Goal: Communication & Community: Answer question/provide support

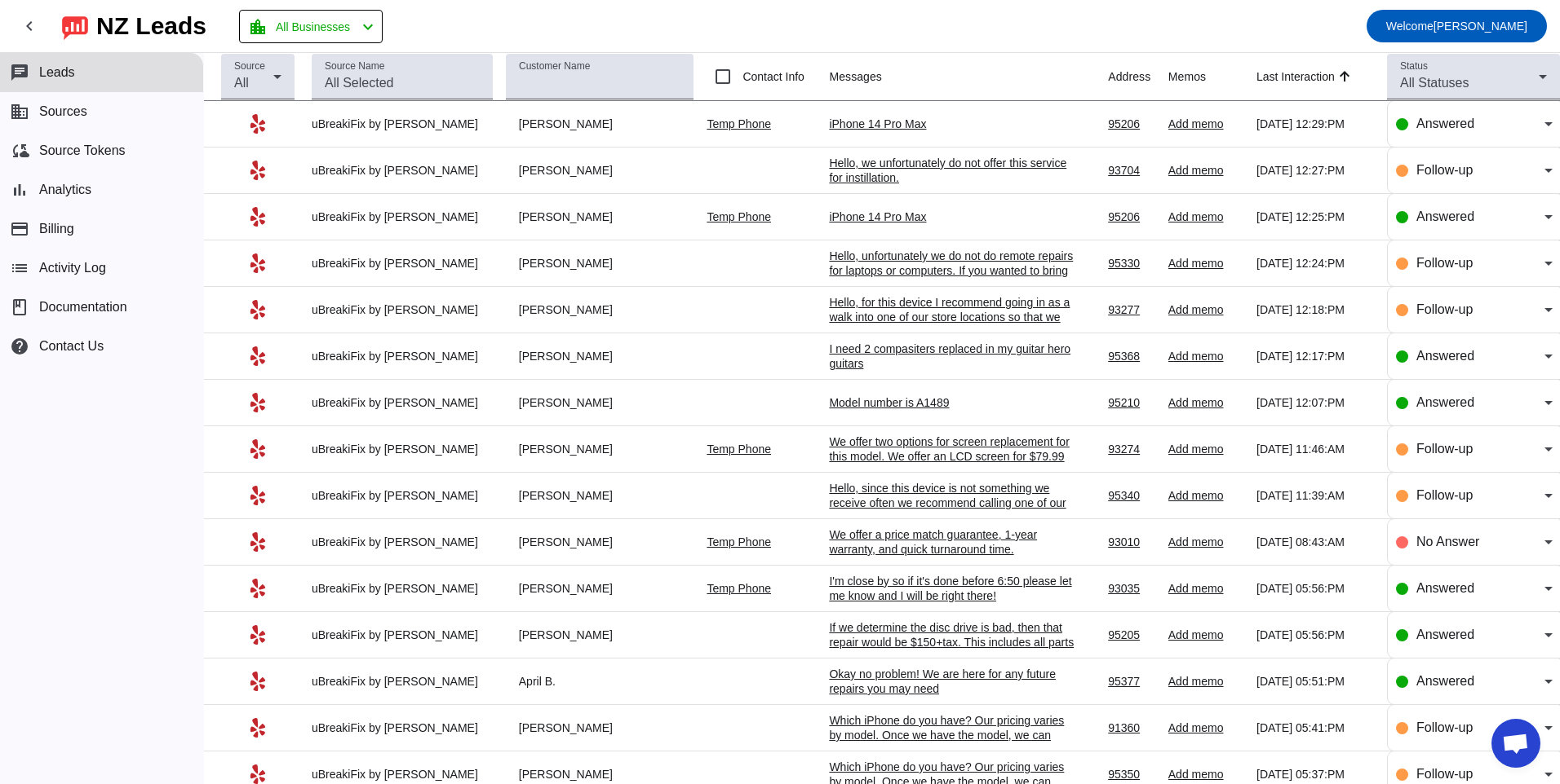
click at [847, 211] on div "iPhone 14 Pro Max" at bounding box center [951, 216] width 245 height 14
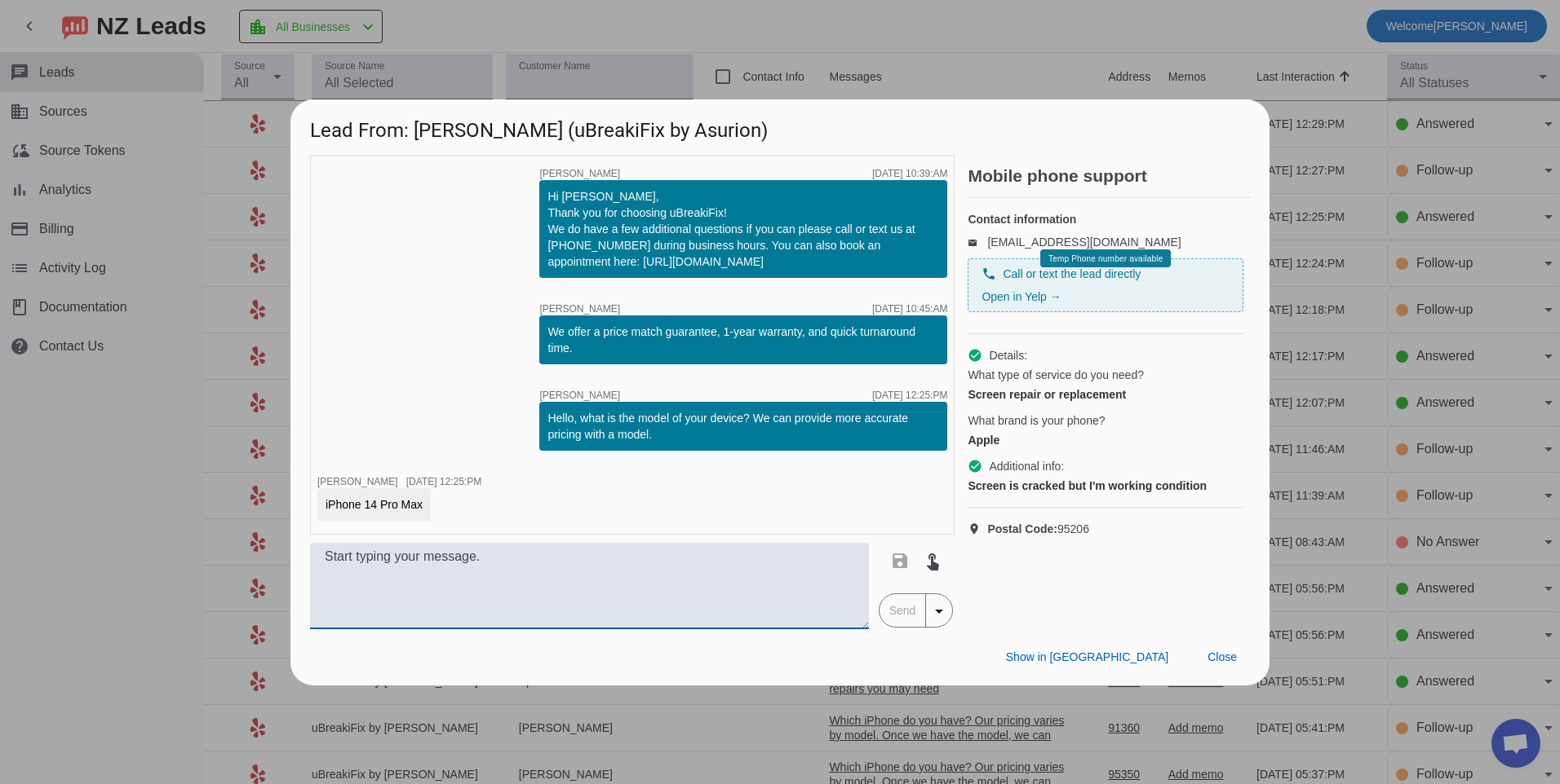
click at [657, 592] on textarea at bounding box center [589, 586] width 559 height 86
type textarea "H"
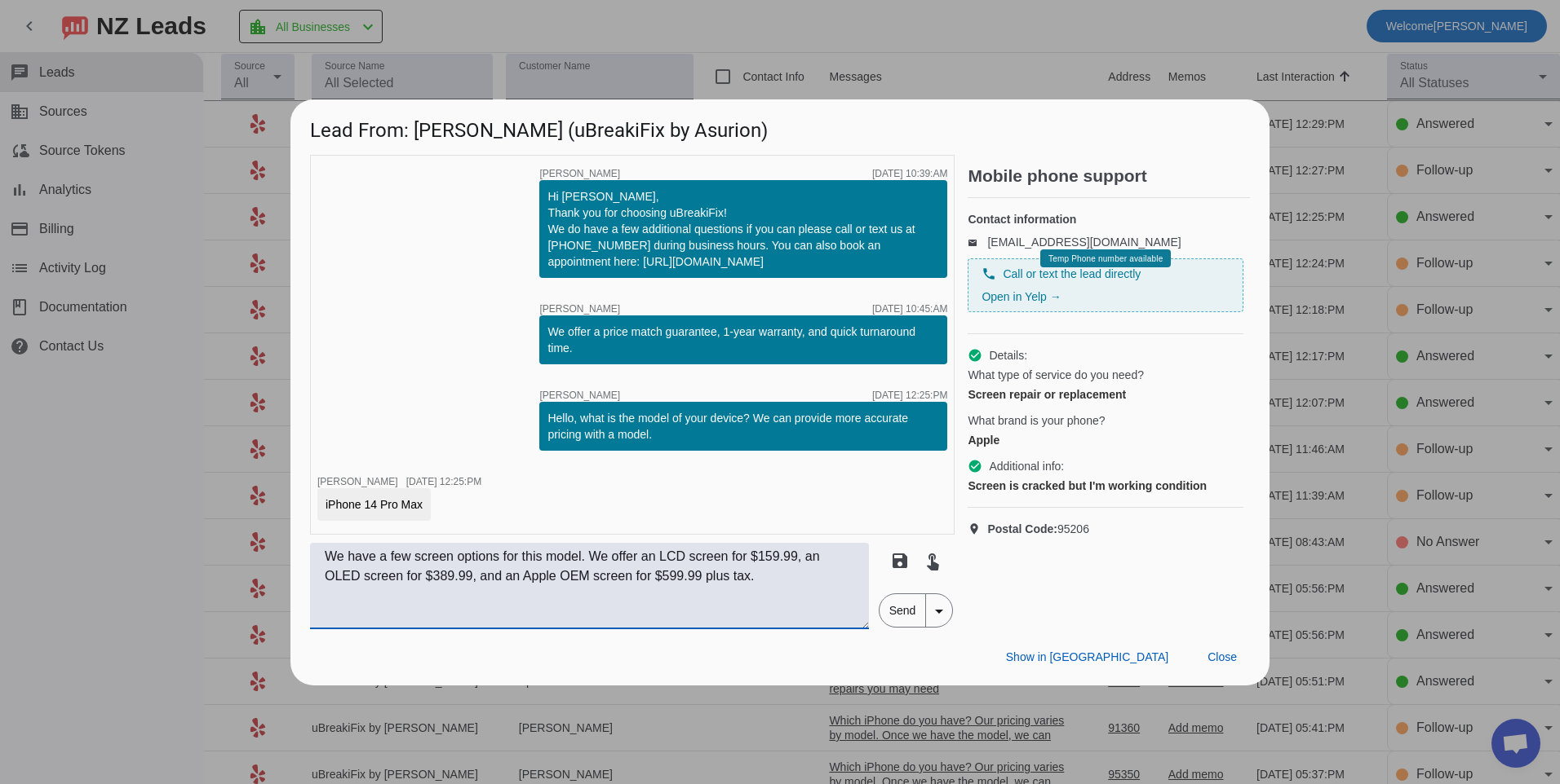
type textarea "We have a few screen options for this model. We offer an LCD screen for $159.99…"
click at [896, 604] on span "Send" at bounding box center [903, 610] width 46 height 33
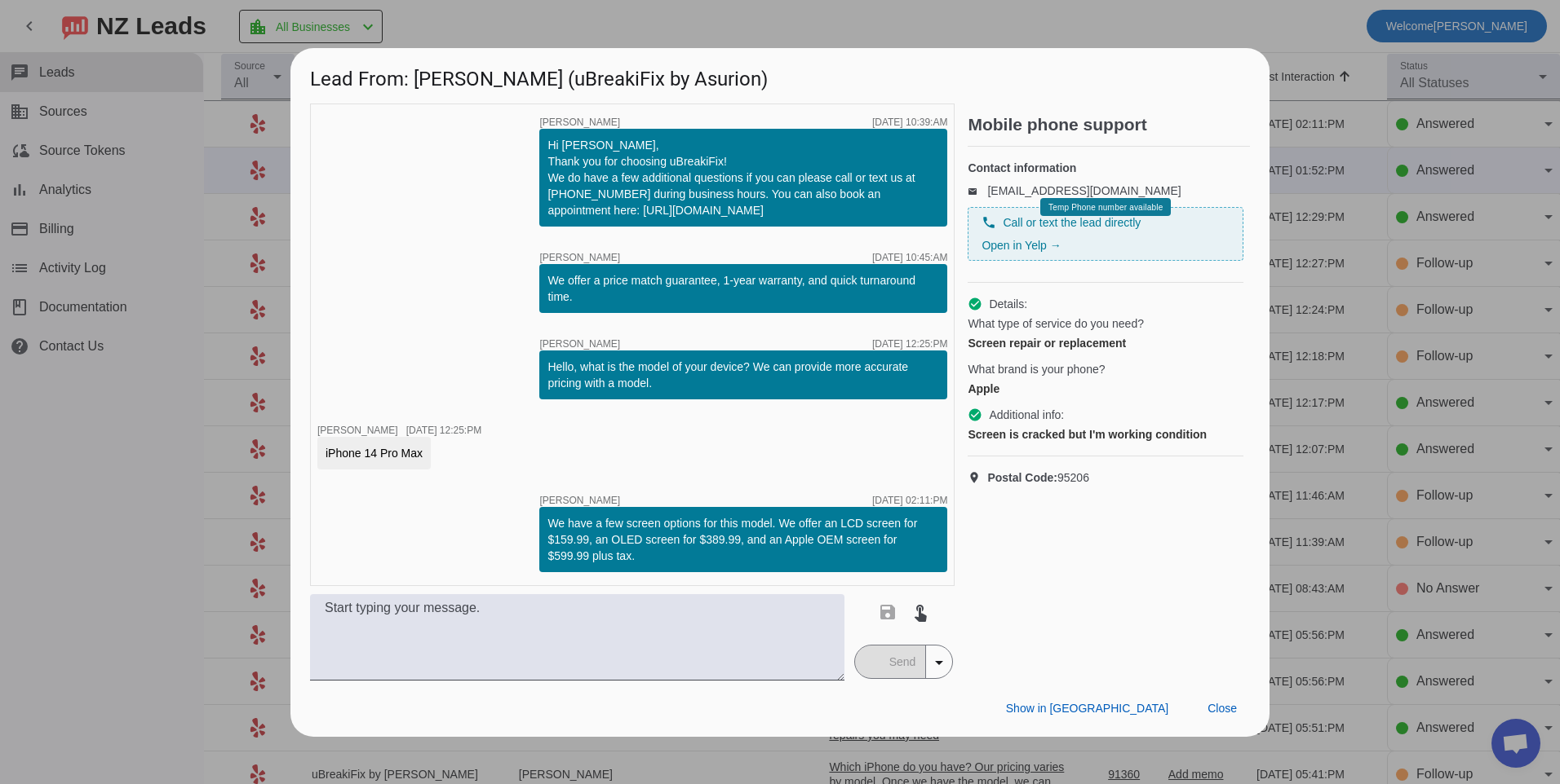
drag, startPoint x: 549, startPoint y: 523, endPoint x: 652, endPoint y: 558, distance: 108.8
click at [652, 558] on div "We have a few screen options for this model. We offer an LCD screen for $159.99…" at bounding box center [743, 539] width 391 height 49
copy div "We have a few screen options for this model. We offer an LCD screen for $159.99…"
click at [1227, 717] on span at bounding box center [1222, 709] width 55 height 29
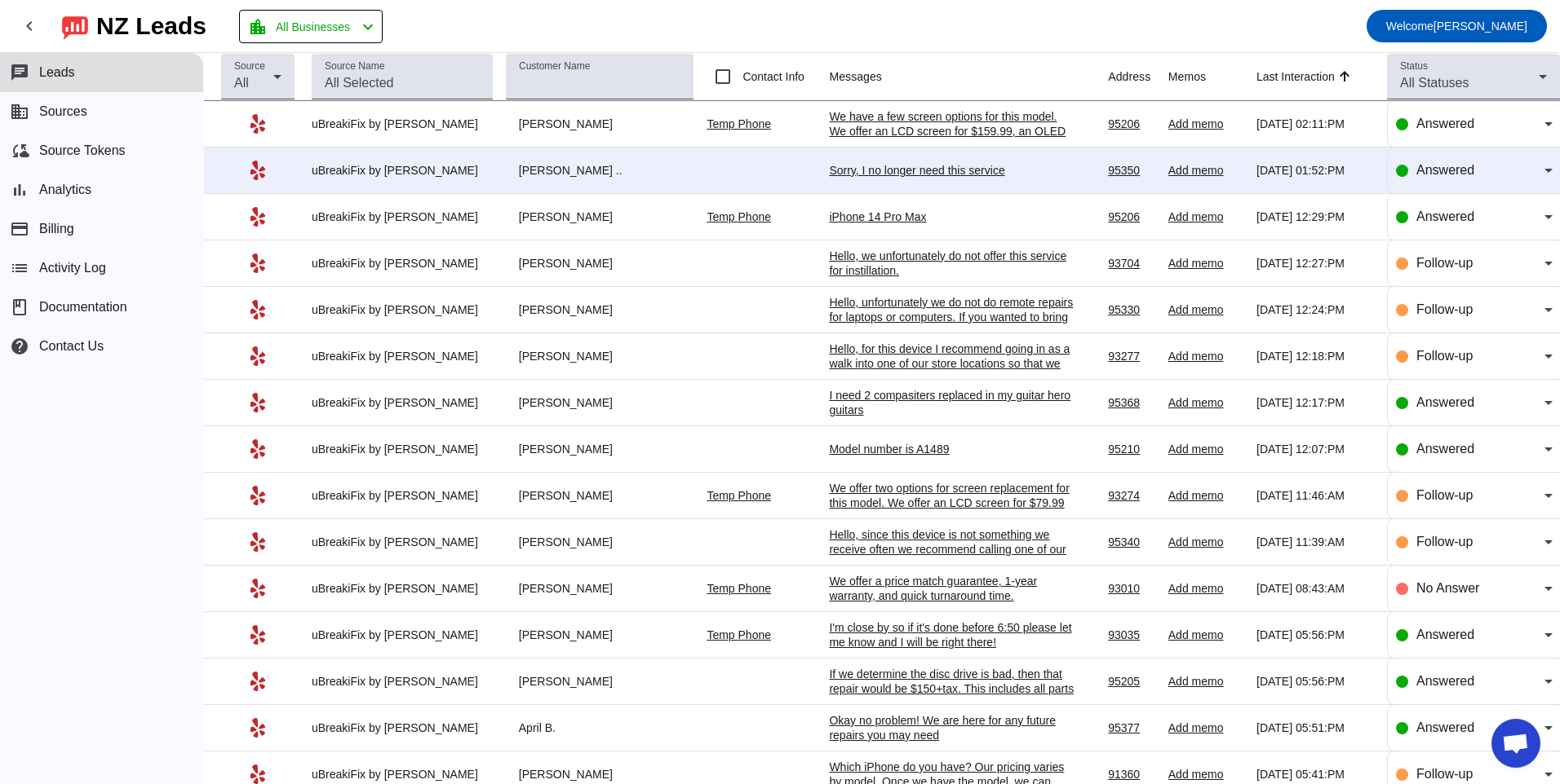
click at [874, 222] on div "iPhone 14 Pro Max" at bounding box center [951, 216] width 245 height 14
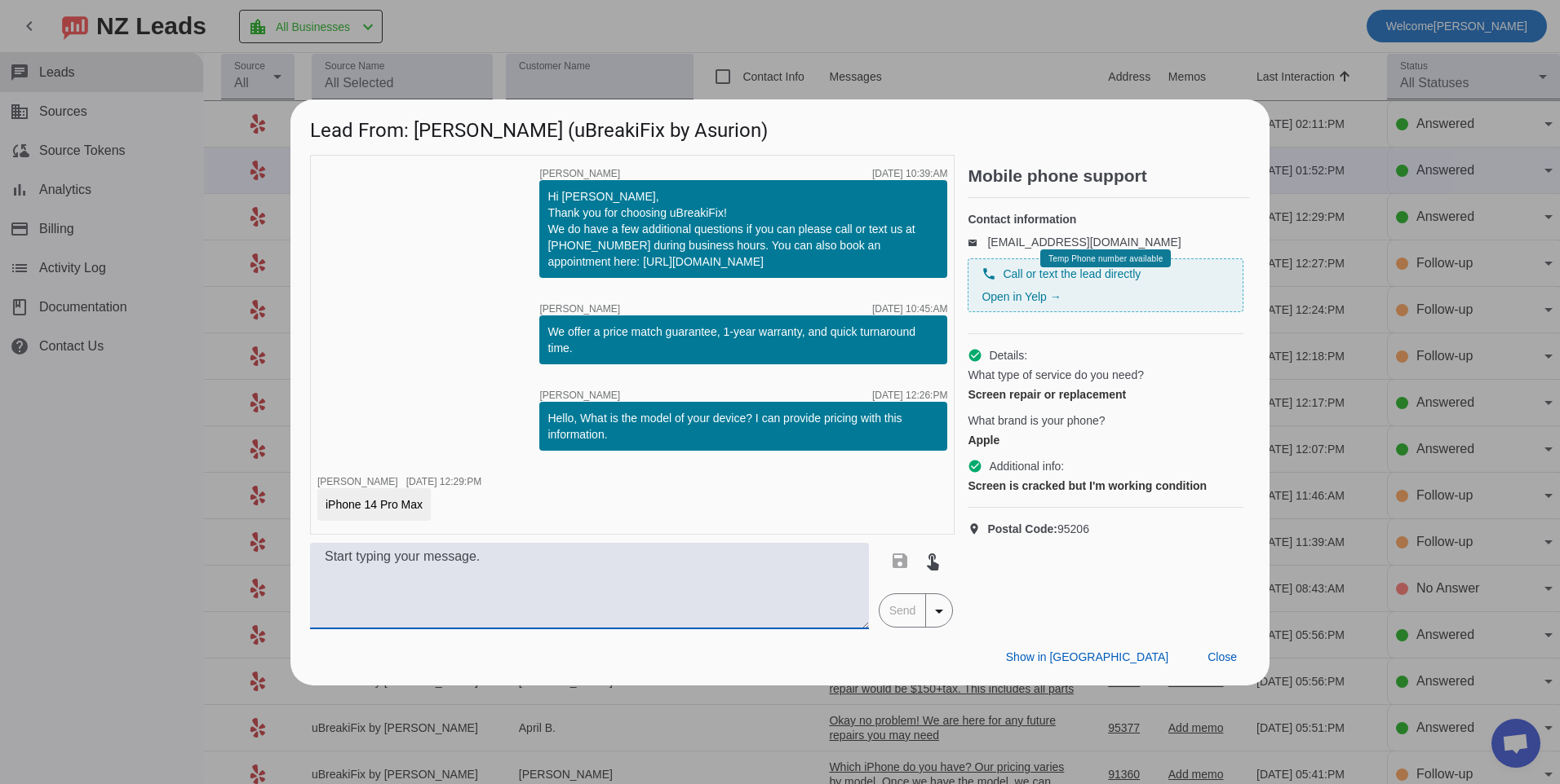
click at [546, 577] on textarea at bounding box center [589, 586] width 559 height 86
paste textarea "We have a few screen options for this model. We offer an LCD screen for $159.99…"
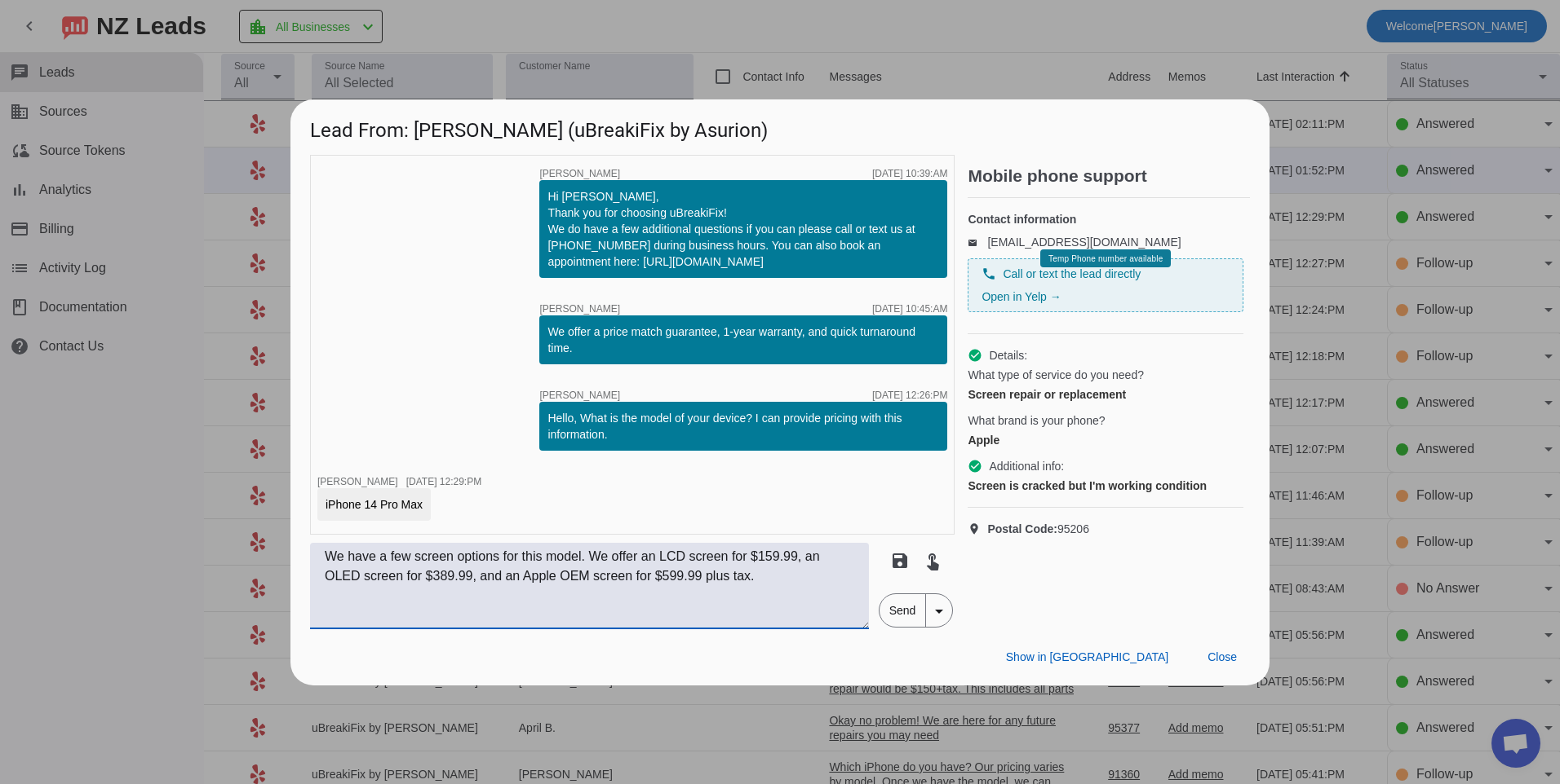
type textarea "We have a few screen options for this model. We offer an LCD screen for $159.99…"
click at [901, 605] on span "Send" at bounding box center [903, 610] width 46 height 33
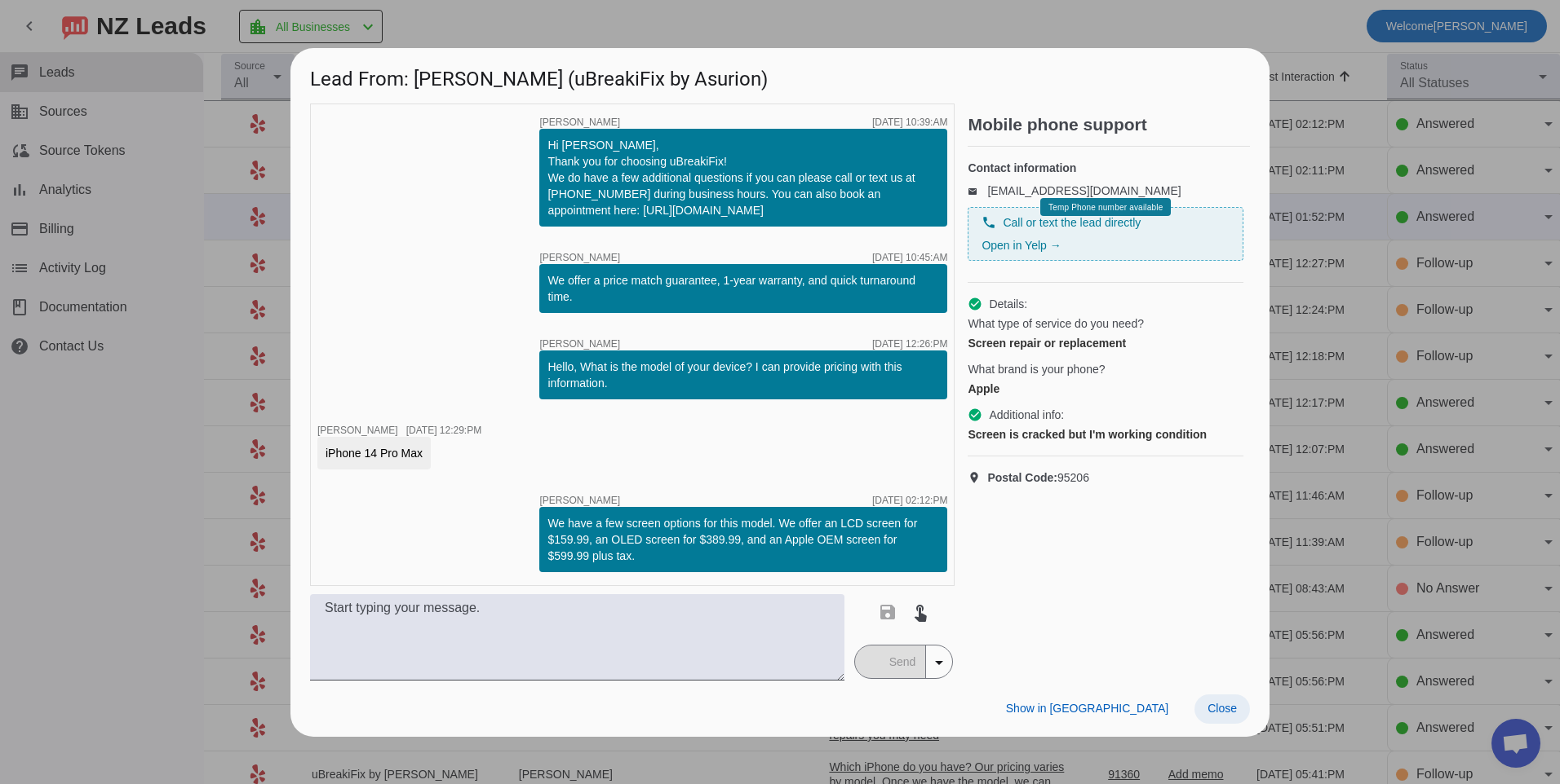
click at [1238, 708] on span at bounding box center [1222, 709] width 55 height 29
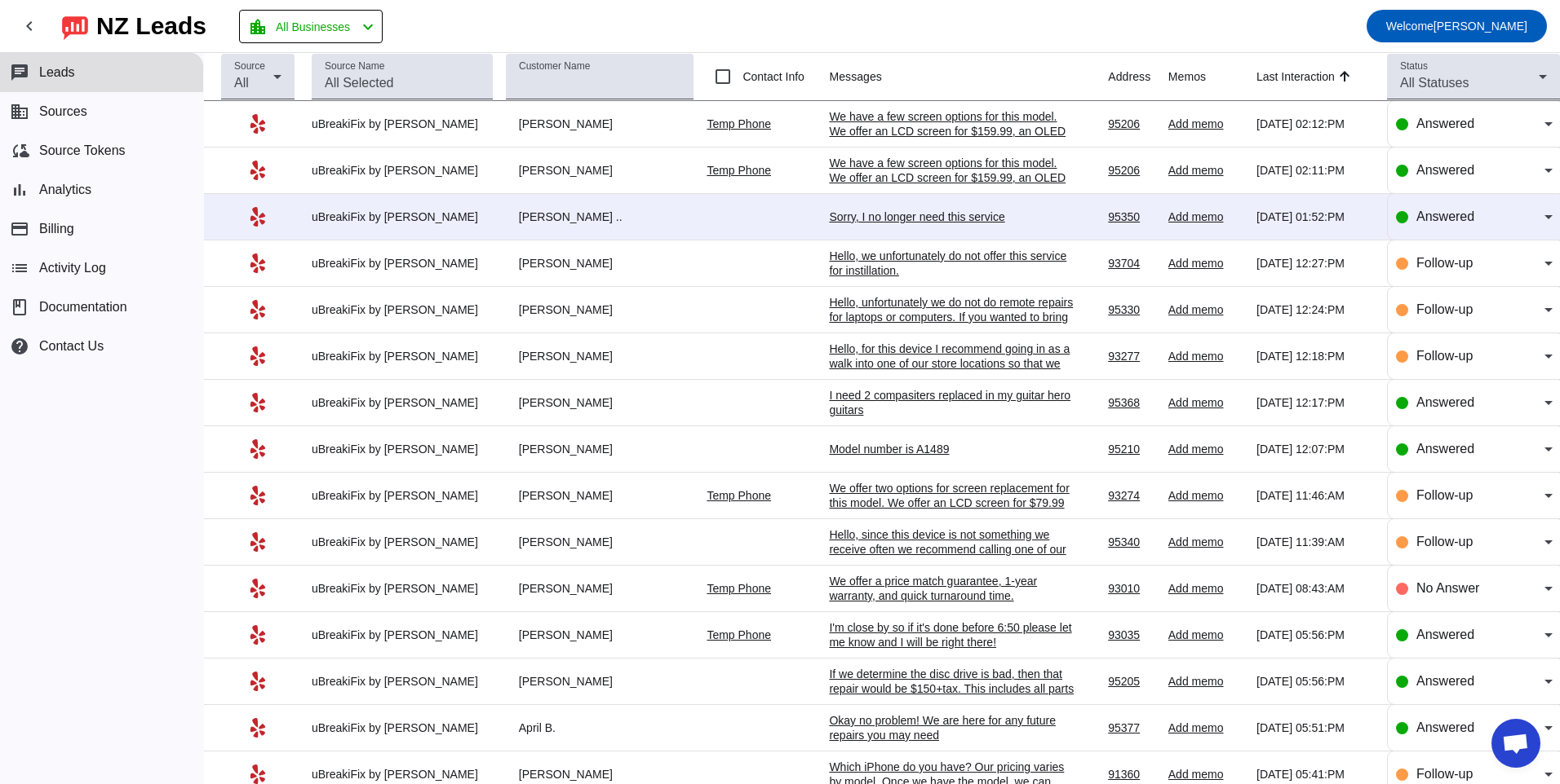
click at [914, 222] on div "Sorry, I no longer need this service" at bounding box center [951, 216] width 245 height 14
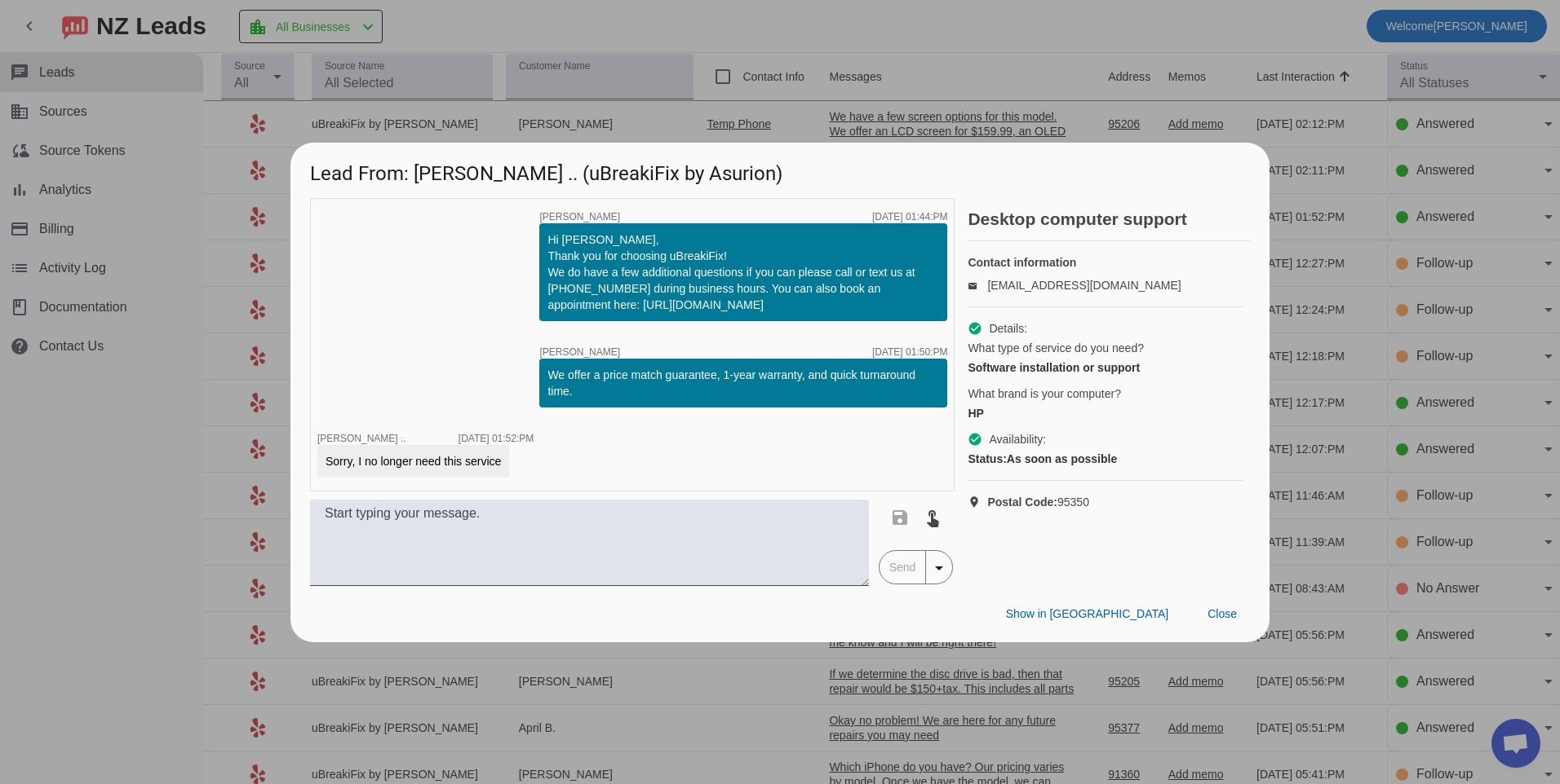
click at [1233, 633] on div "Show in Yelp Close" at bounding box center [780, 614] width 979 height 56
click at [1233, 620] on span "Close" at bounding box center [1222, 614] width 29 height 13
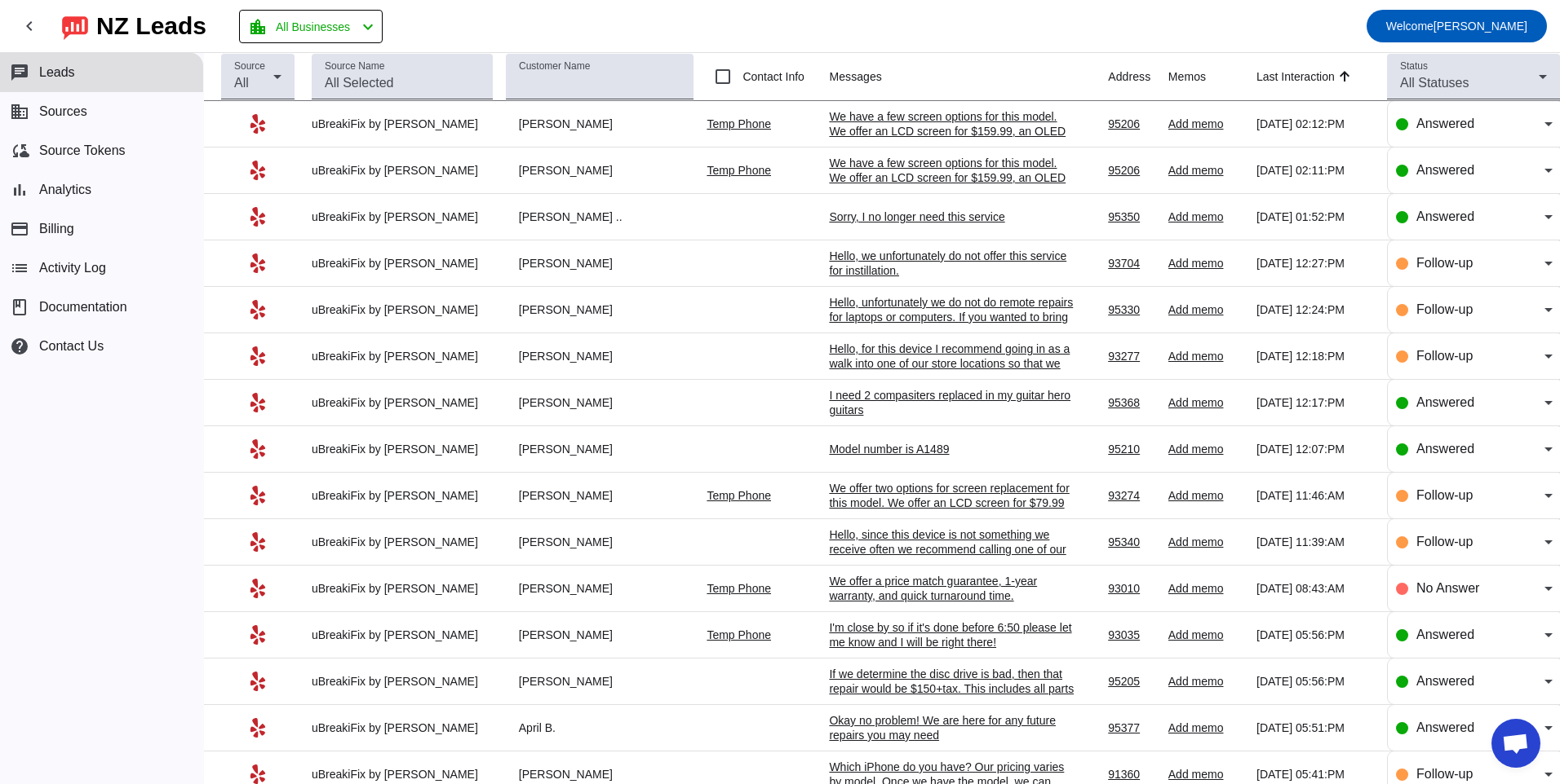
click at [866, 445] on div "Model number is A1489" at bounding box center [951, 449] width 245 height 14
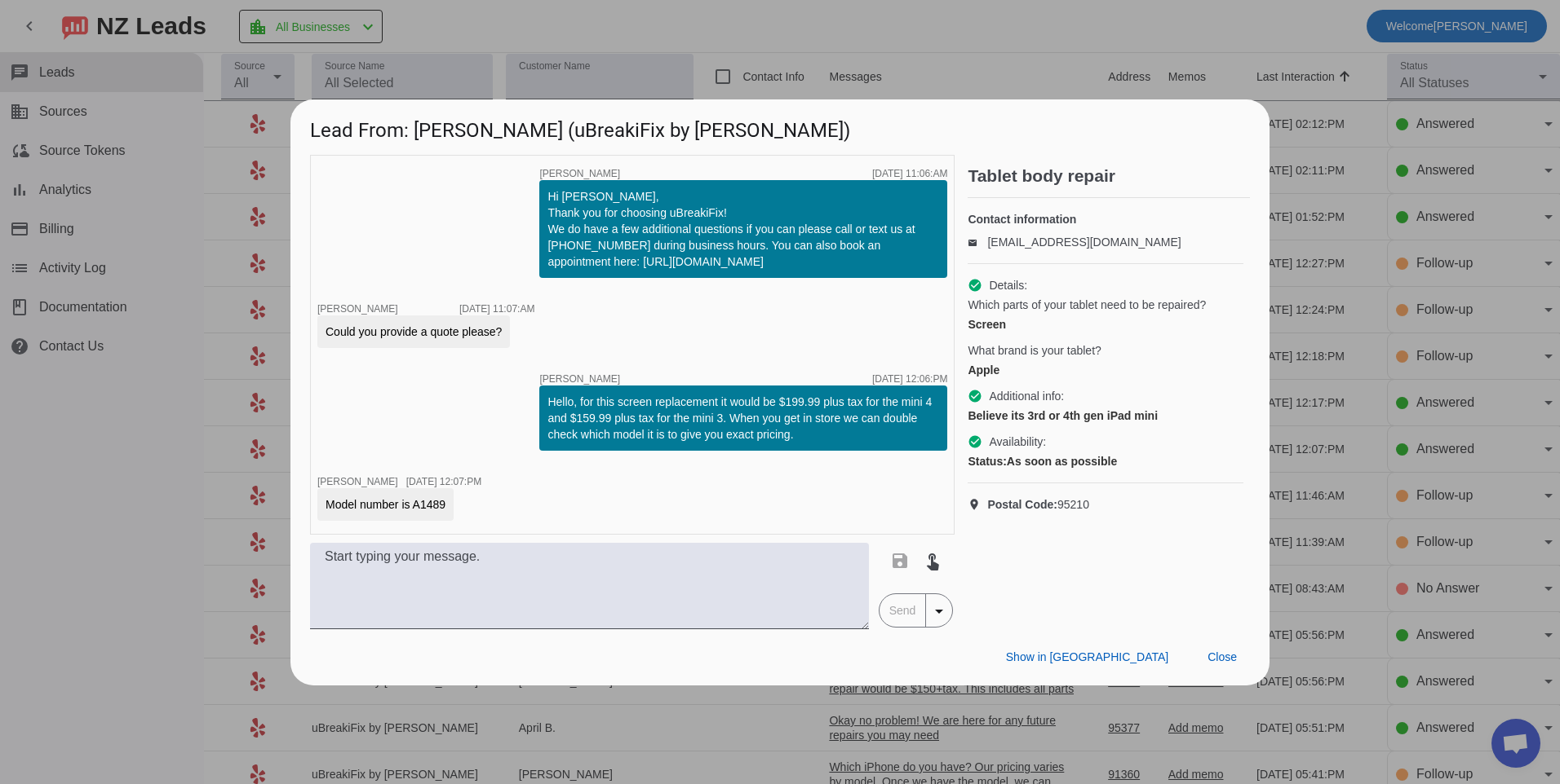
drag, startPoint x: 412, startPoint y: 505, endPoint x: 445, endPoint y: 505, distance: 33.0
click at [445, 505] on div "Model number is A1489" at bounding box center [385, 504] width 120 height 16
copy div "A1489"
click at [517, 592] on textarea at bounding box center [589, 586] width 559 height 86
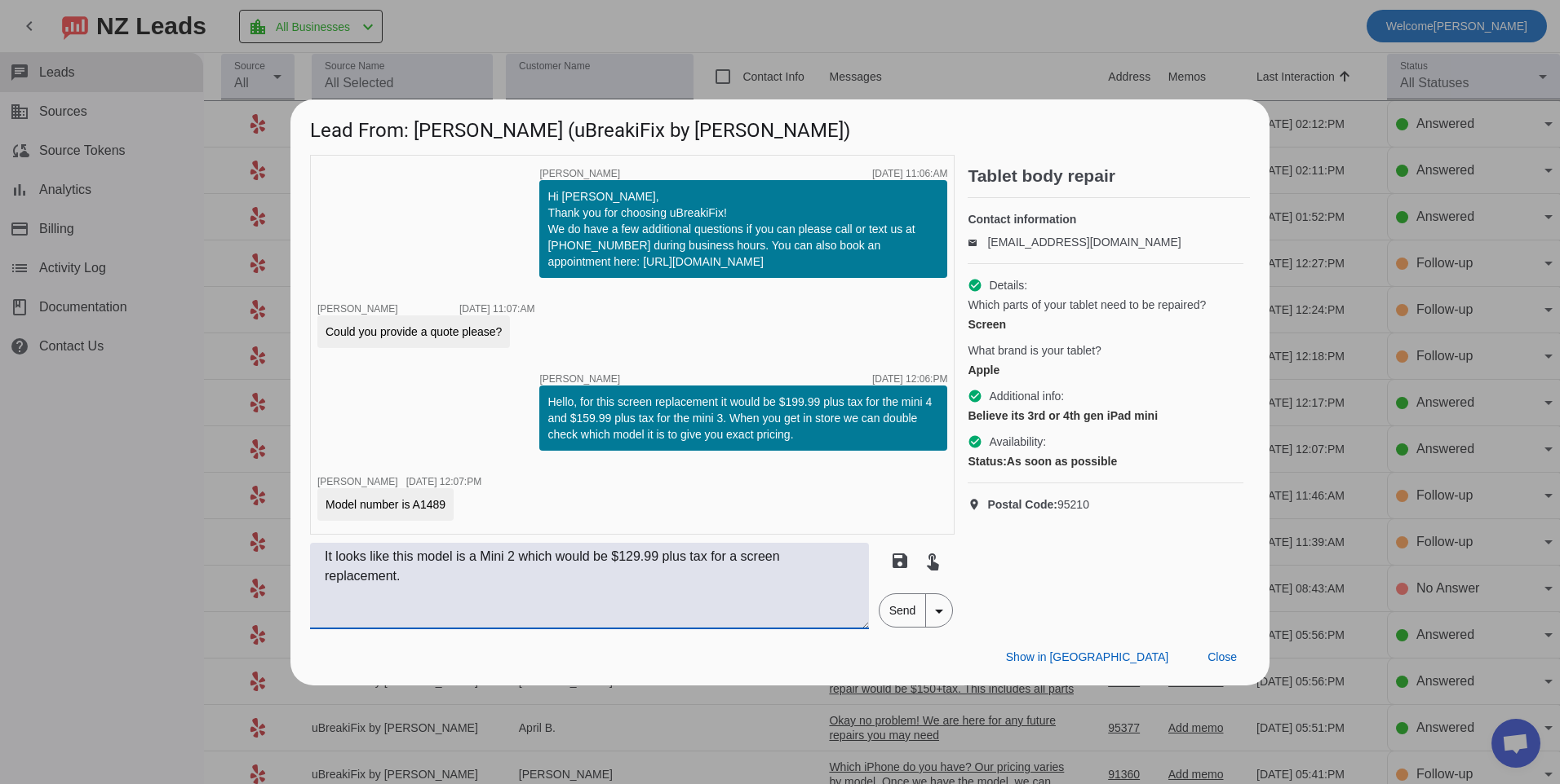
type textarea "It looks like this model is a Mini 2 which would be $129.99 plus tax for a scre…"
click at [900, 621] on span "Send" at bounding box center [903, 610] width 46 height 33
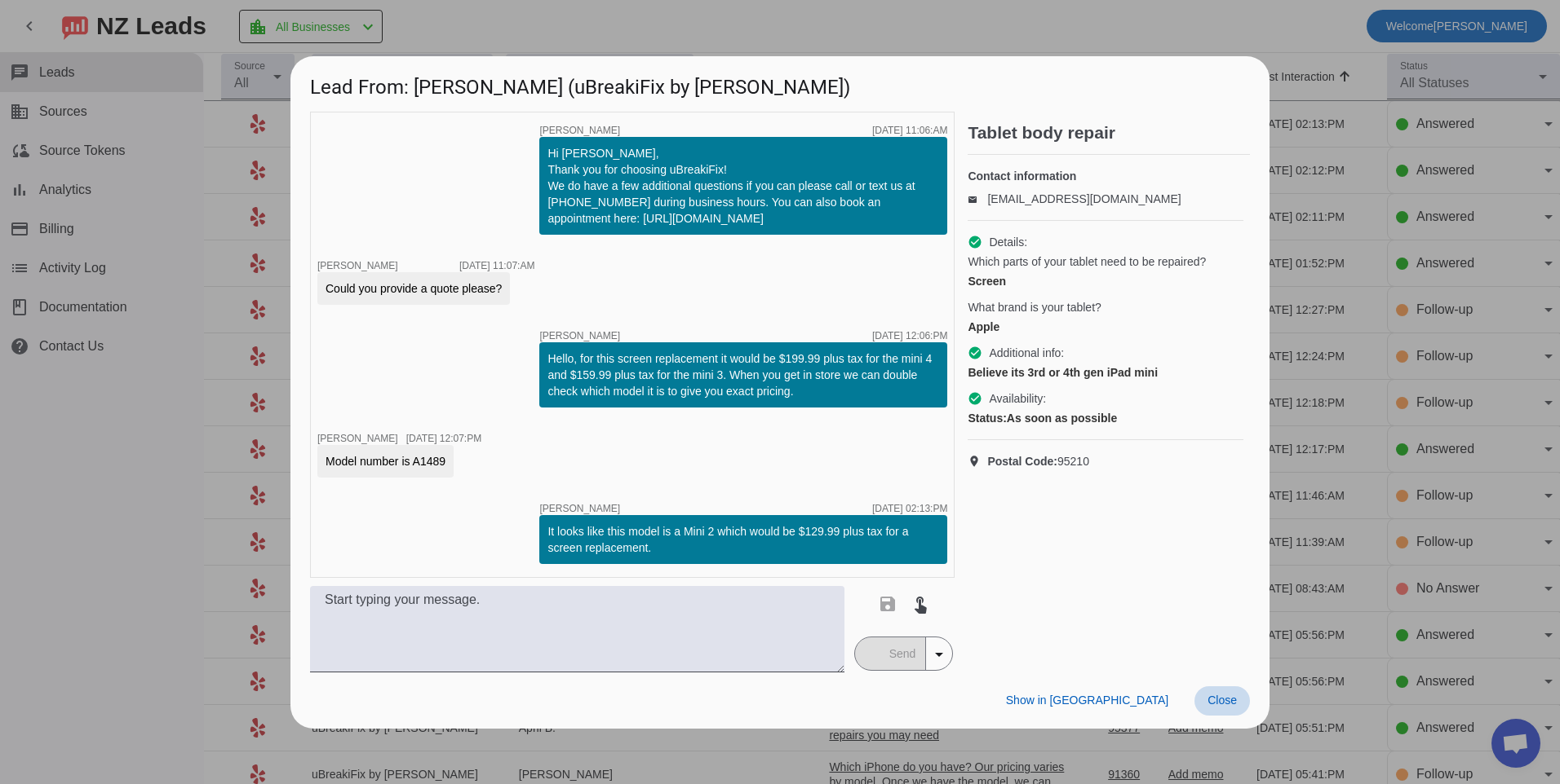
click at [1234, 712] on span at bounding box center [1222, 701] width 55 height 29
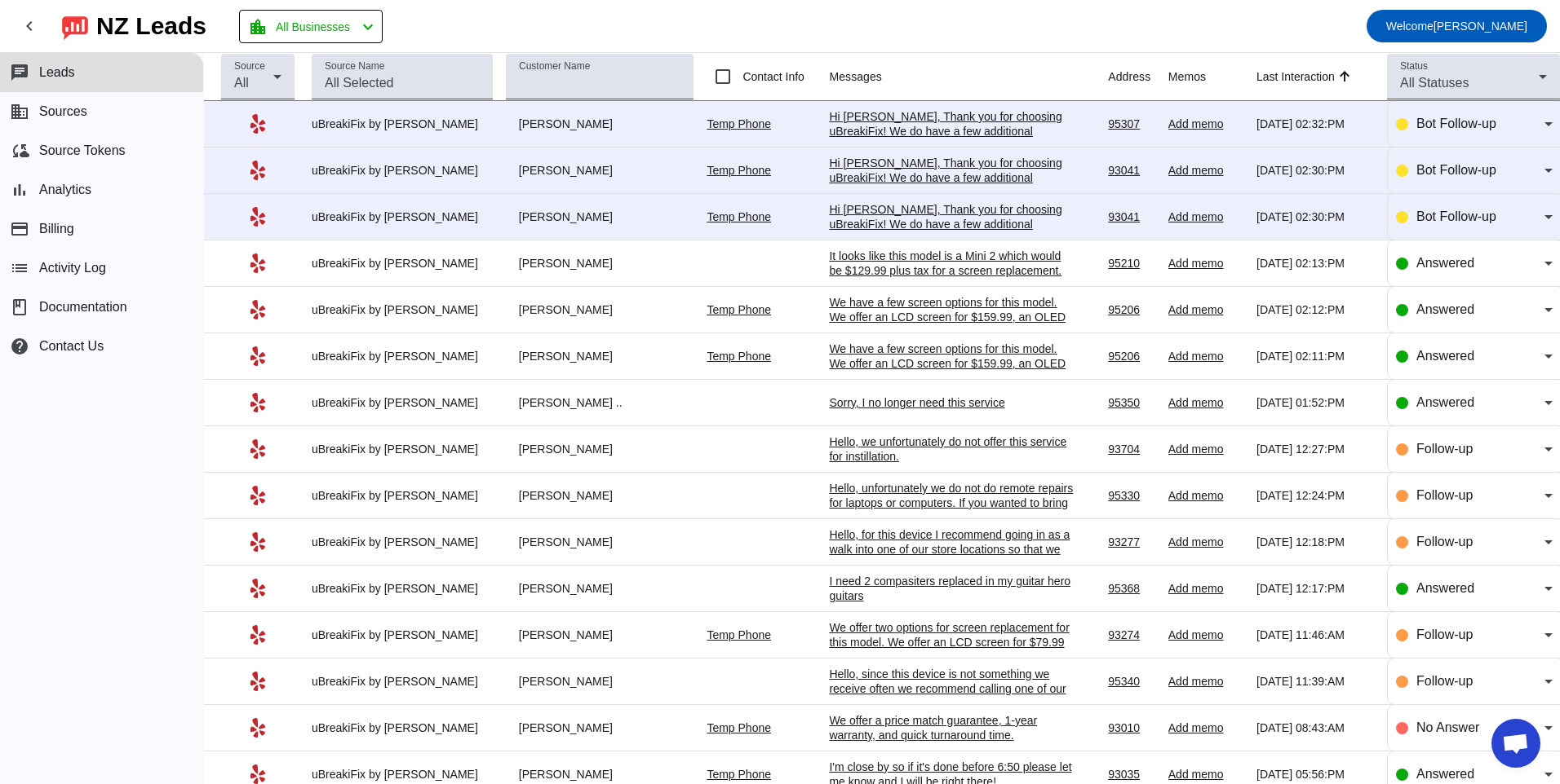
click at [887, 217] on div "Hi [PERSON_NAME], Thank you for choosing uBreakiFix! We do have a few additiona…" at bounding box center [951, 246] width 245 height 88
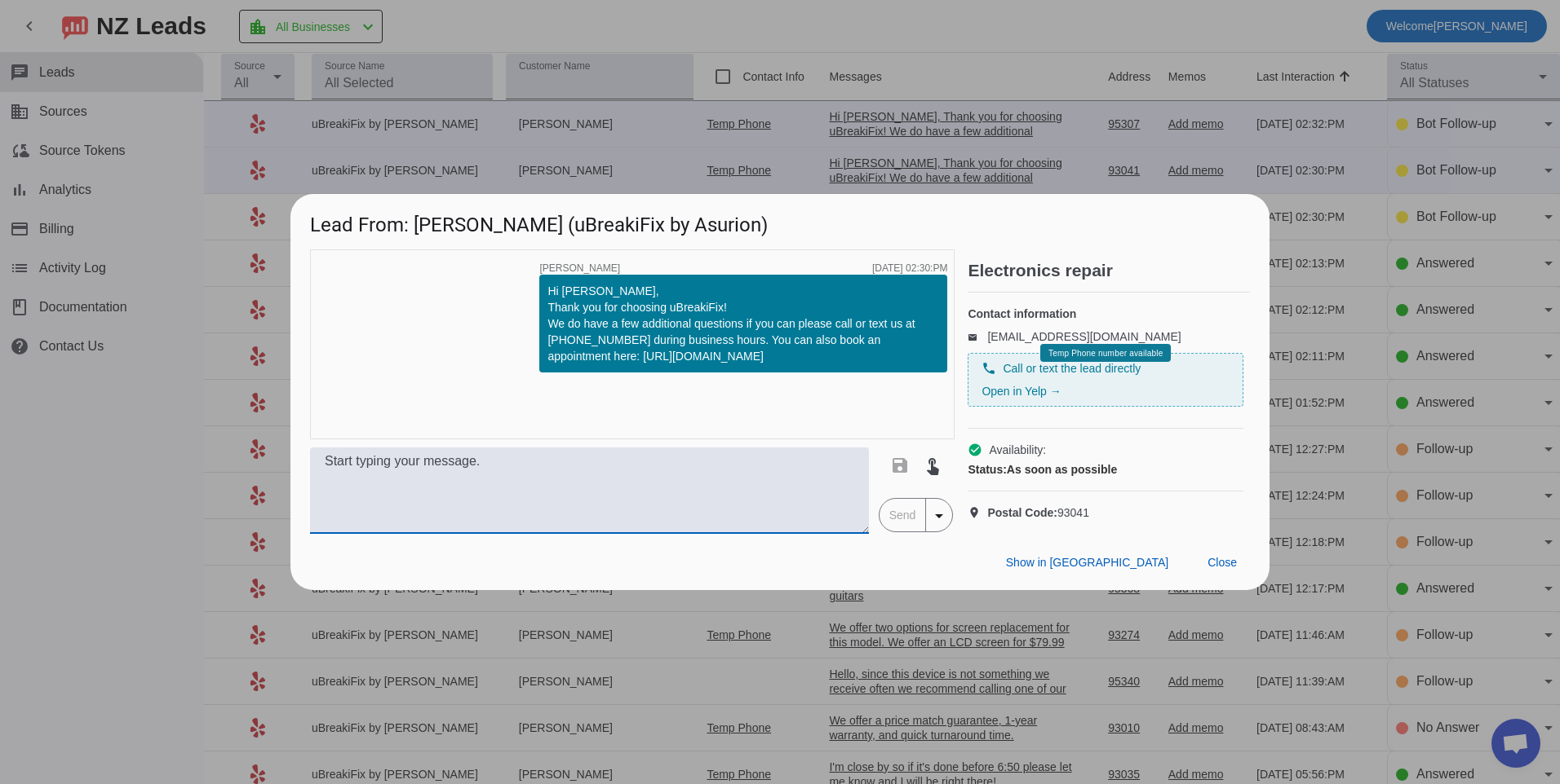
click at [538, 492] on textarea at bounding box center [589, 490] width 559 height 86
type textarea "Hello, can you provide more information regarding the device you need repaired?…"
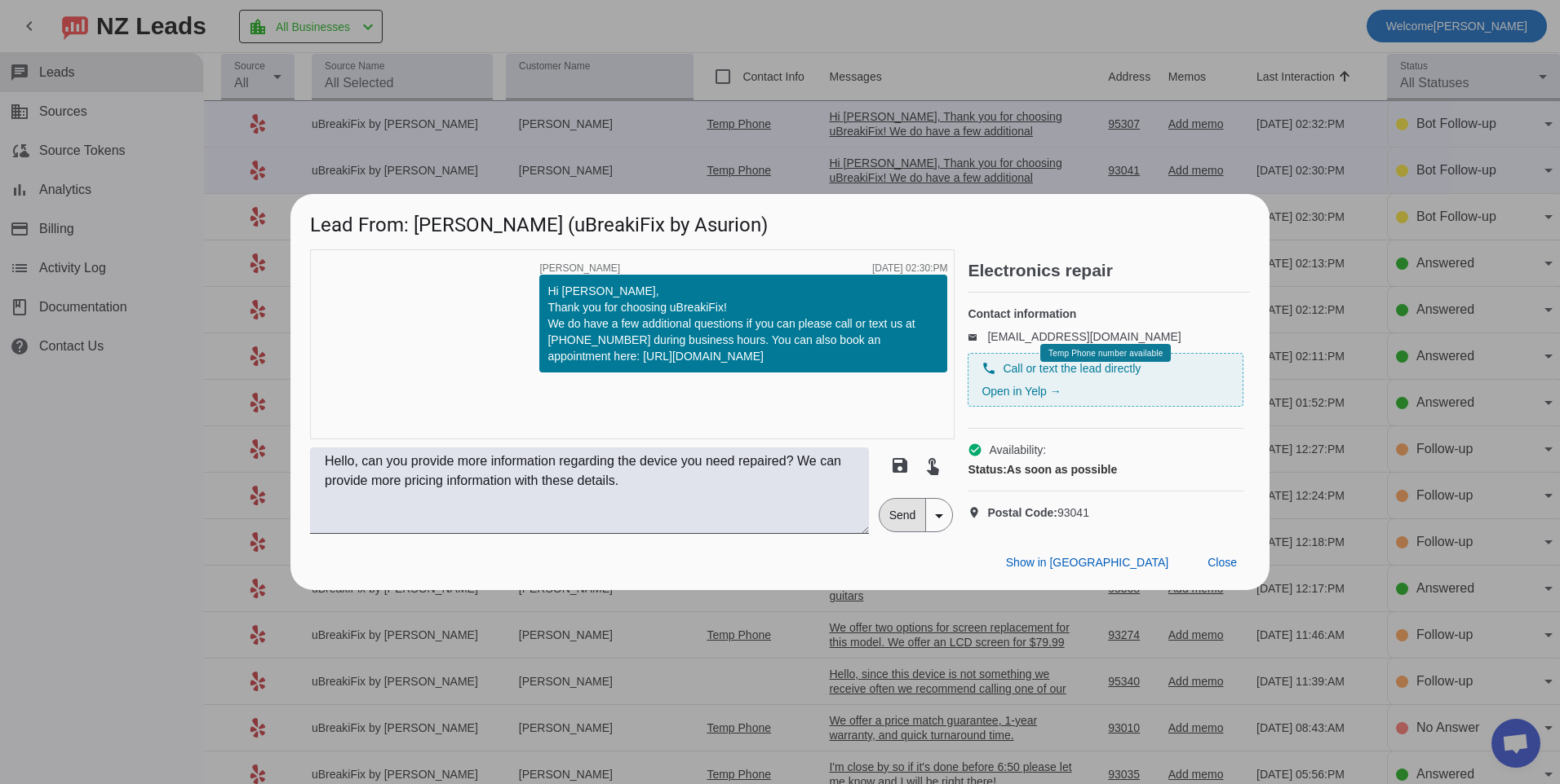
click at [891, 532] on span "Send" at bounding box center [903, 515] width 46 height 33
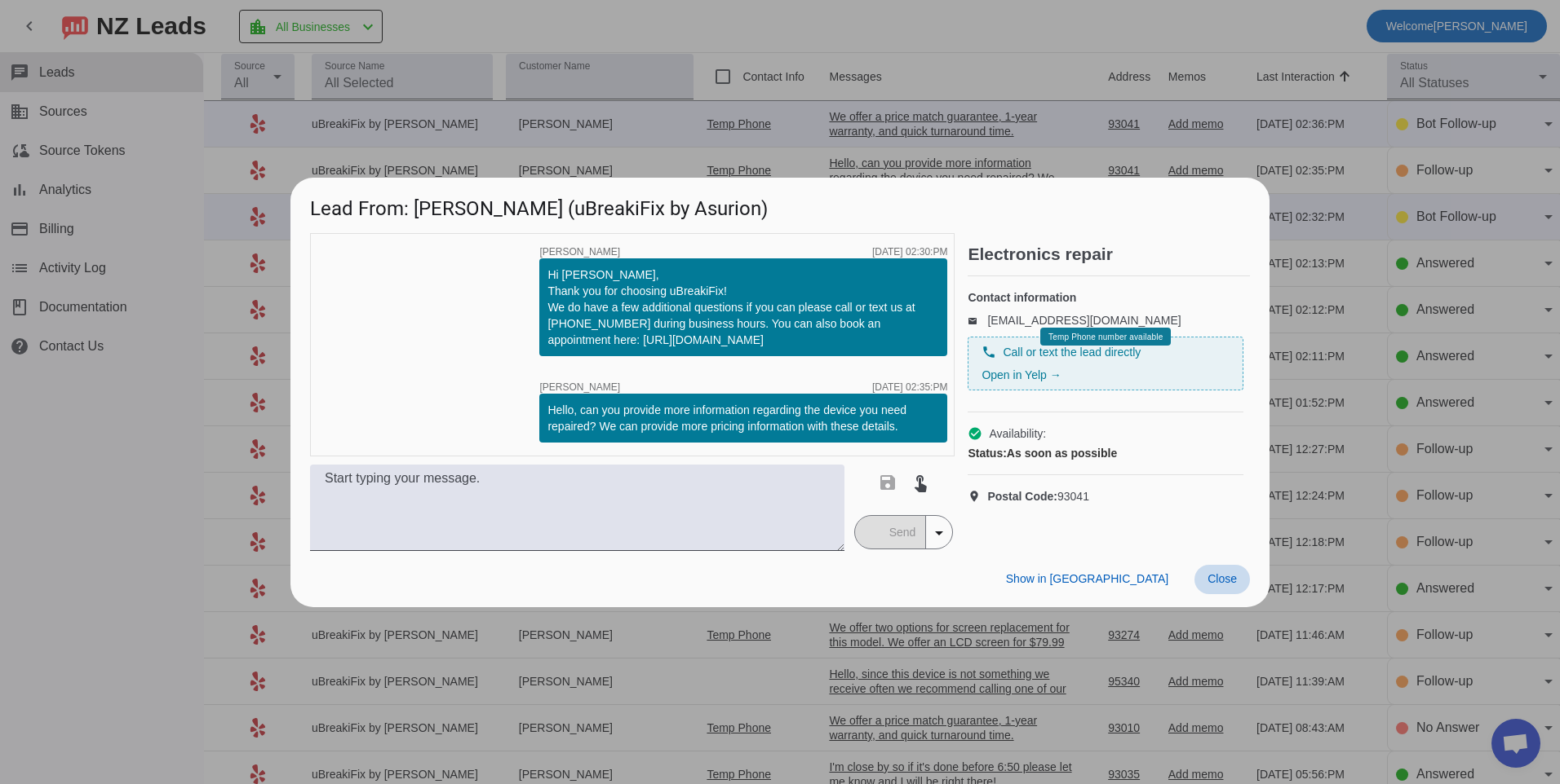
click at [1227, 586] on span at bounding box center [1222, 579] width 55 height 29
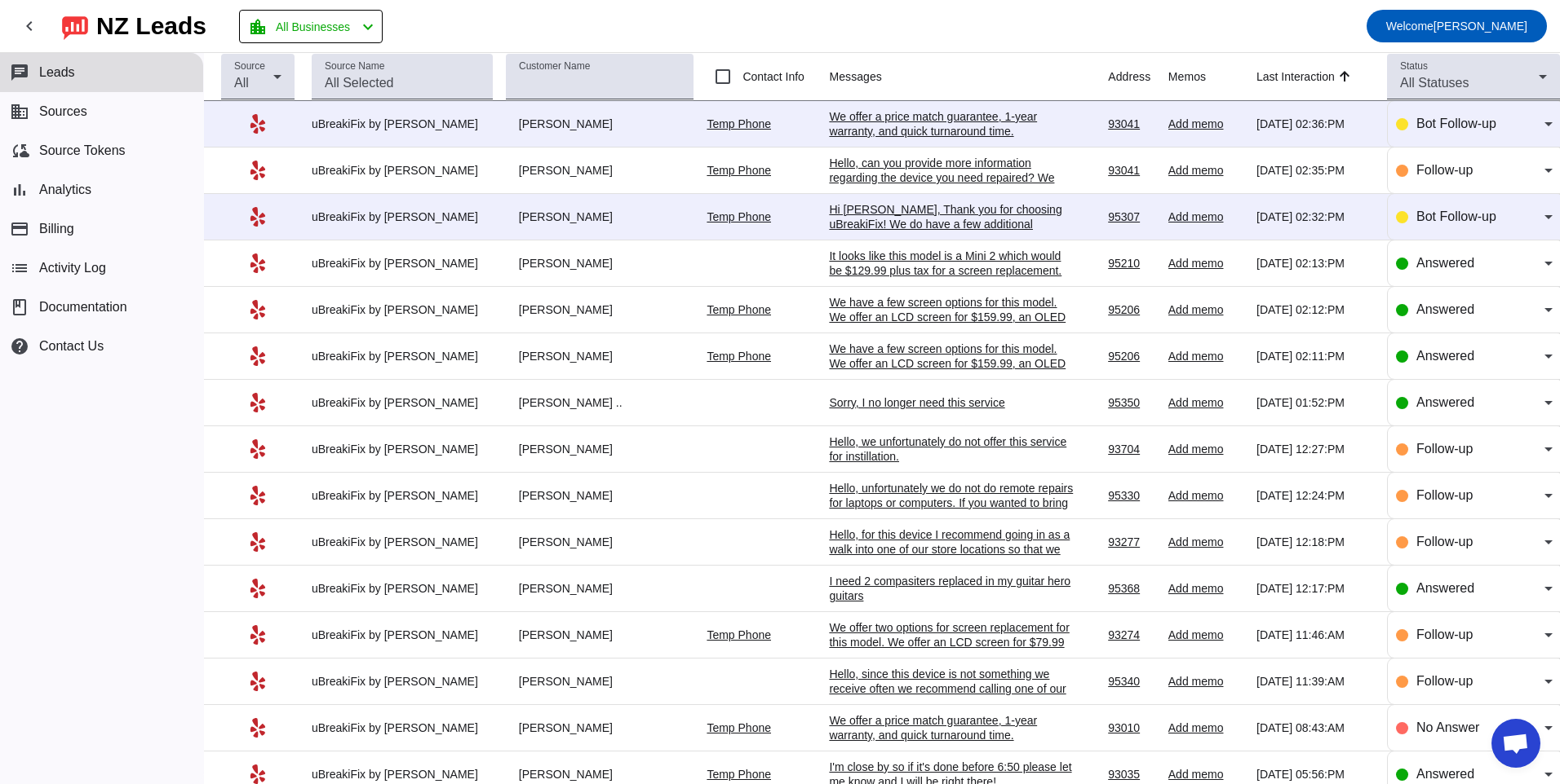
click at [929, 218] on div "Hi [PERSON_NAME], Thank you for choosing uBreakiFix! We do have a few additiona…" at bounding box center [951, 246] width 245 height 88
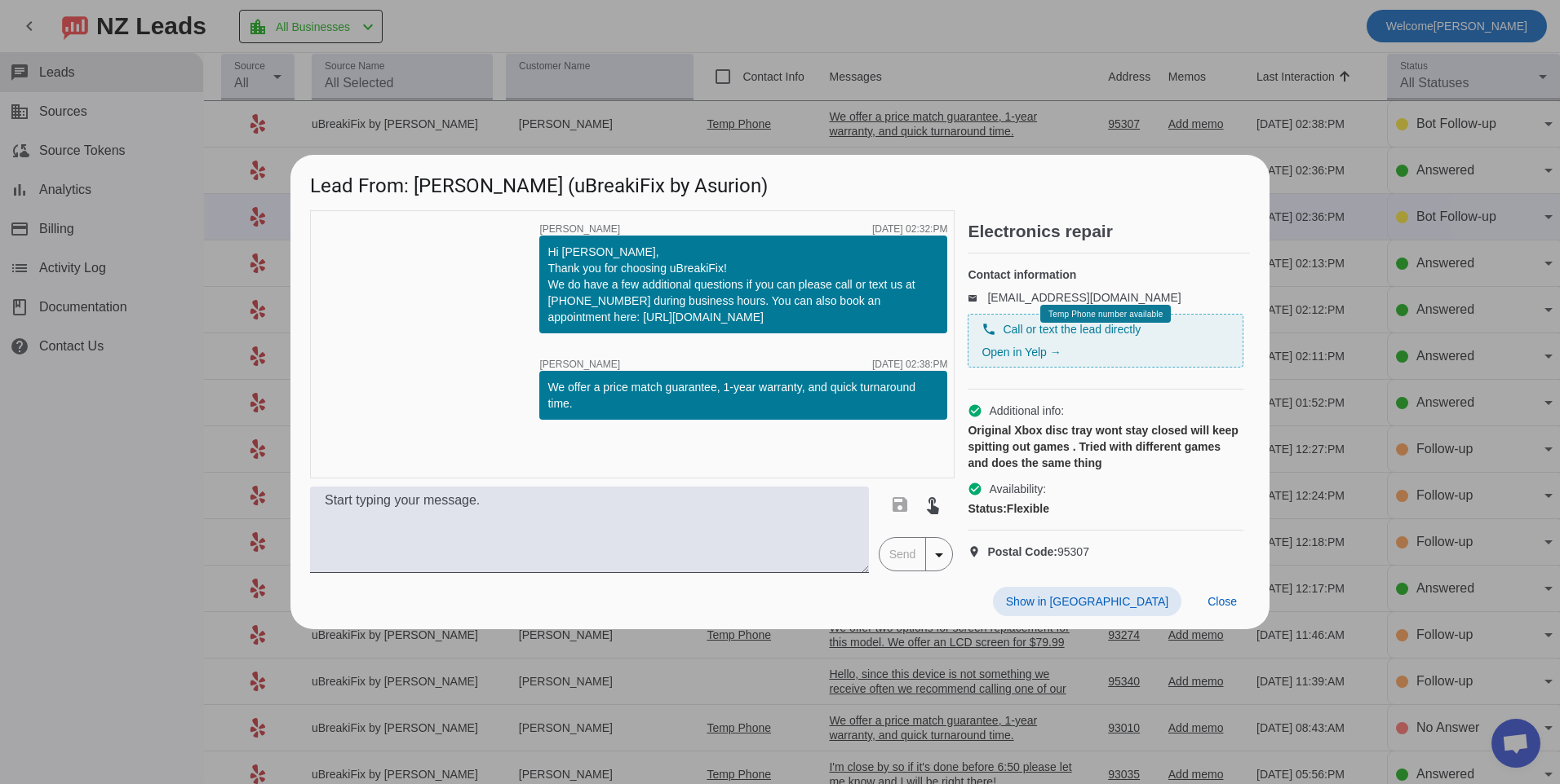
click at [724, 419] on div "timer close [PERSON_NAME] [DATE] 02:32:PM Hi [PERSON_NAME], Thank you for choos…" at bounding box center [632, 344] width 645 height 268
click at [359, 544] on textarea at bounding box center [589, 529] width 559 height 86
click at [492, 530] on textarea at bounding box center [589, 529] width 559 height 86
click at [558, 518] on textarea at bounding box center [589, 529] width 559 height 86
click at [376, 507] on textarea at bounding box center [589, 529] width 559 height 86
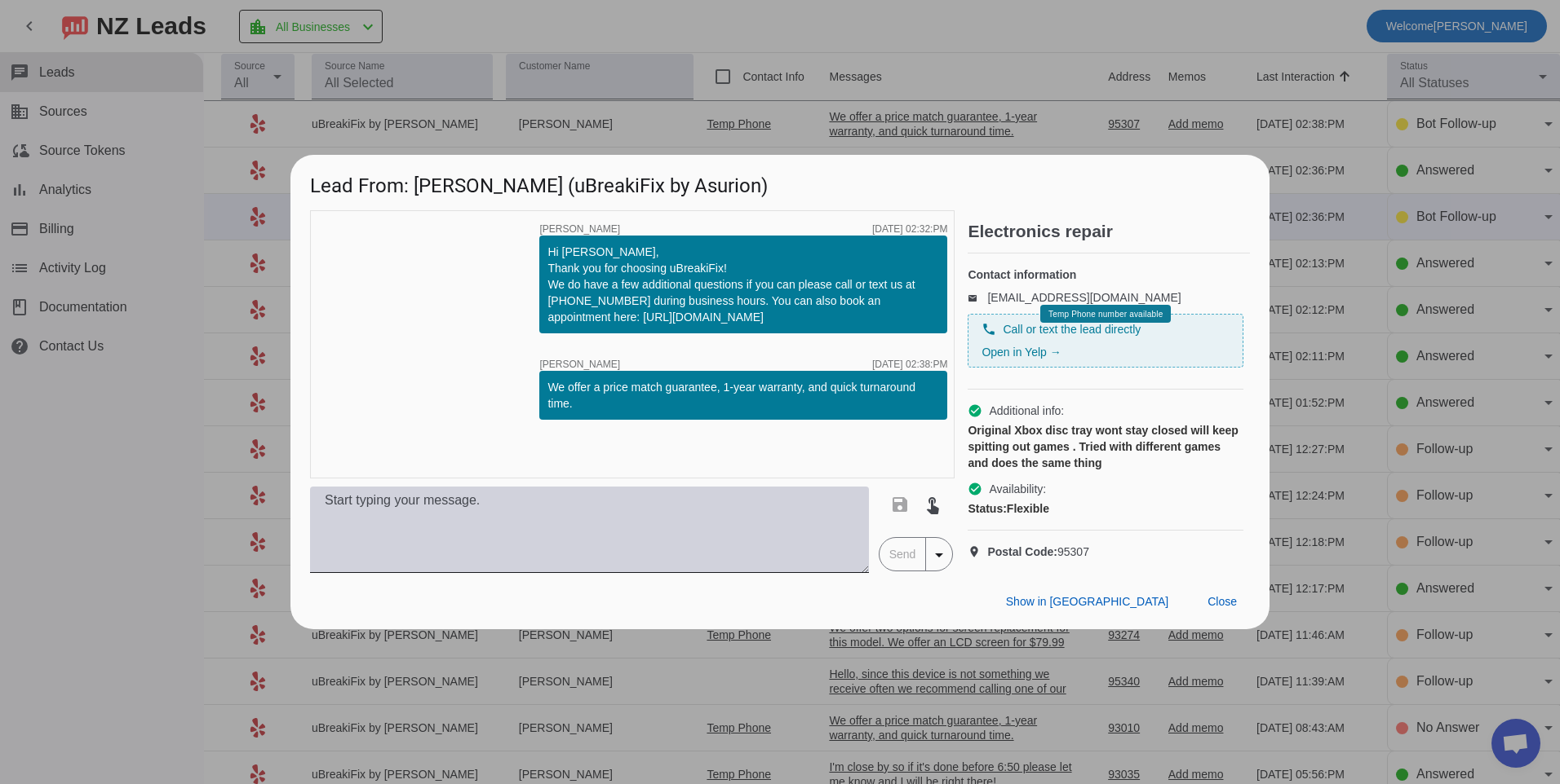
click at [637, 534] on textarea at bounding box center [589, 529] width 559 height 86
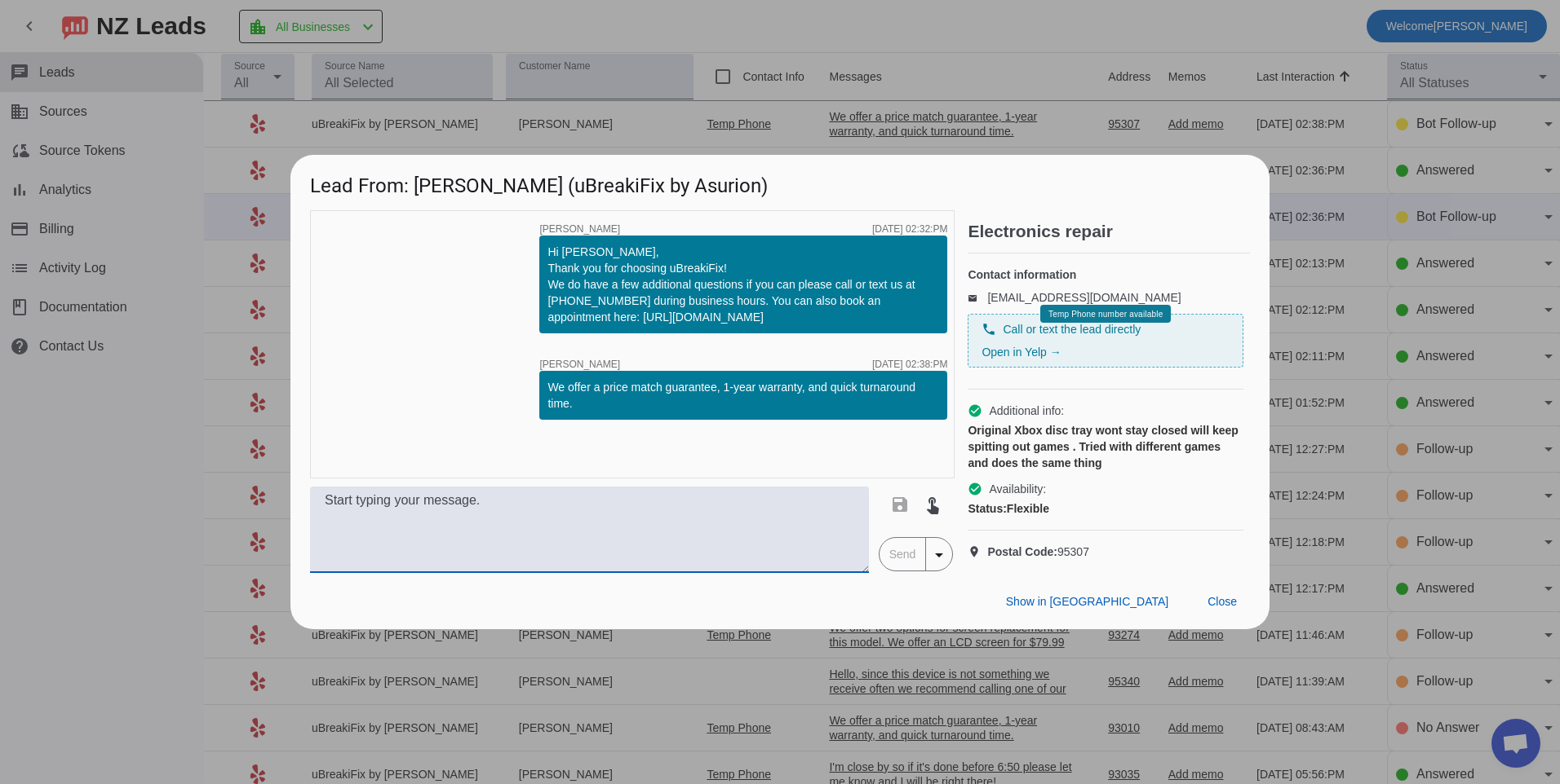
click at [637, 534] on textarea at bounding box center [589, 529] width 559 height 86
click at [615, 531] on textarea at bounding box center [589, 529] width 559 height 86
click at [604, 515] on textarea at bounding box center [589, 529] width 559 height 86
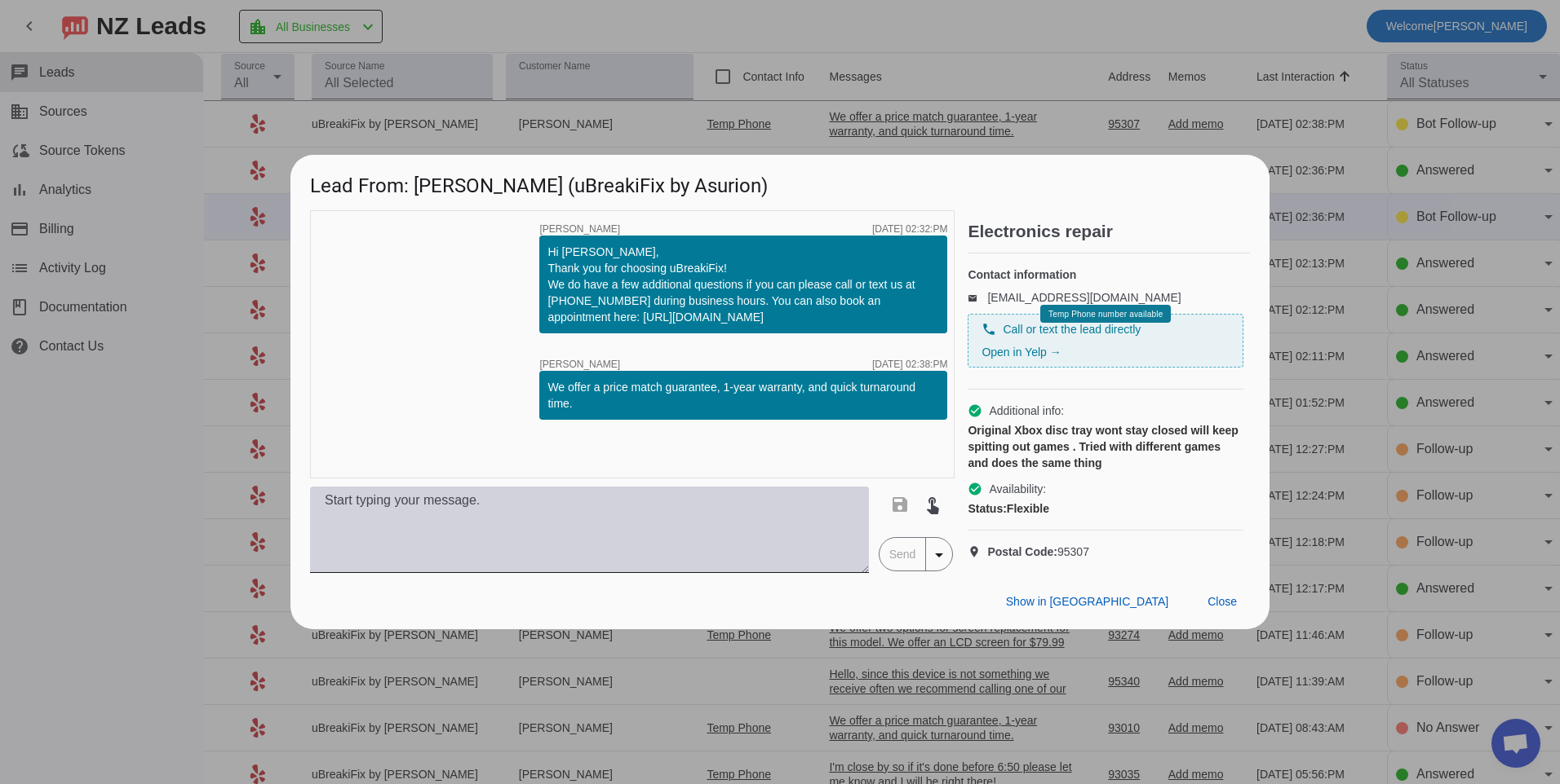
click at [702, 529] on textarea at bounding box center [589, 529] width 559 height 86
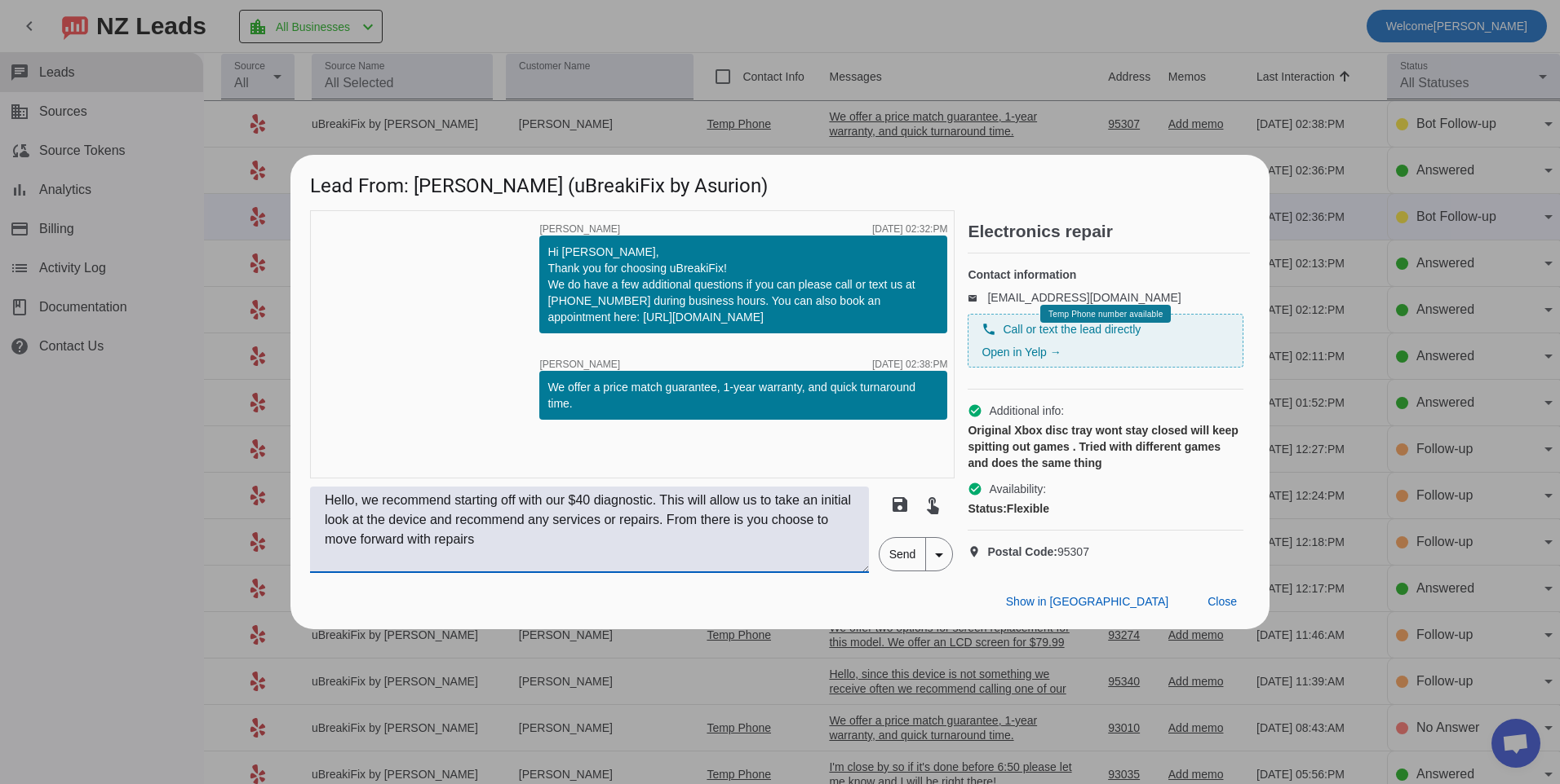
click at [693, 559] on textarea "Hello, we recommend starting off with our $40 diagnostic. This will allow us to…" at bounding box center [589, 529] width 559 height 86
type textarea "Hello, we recommend starting off with our $40 diagnostic. This will allow us to…"
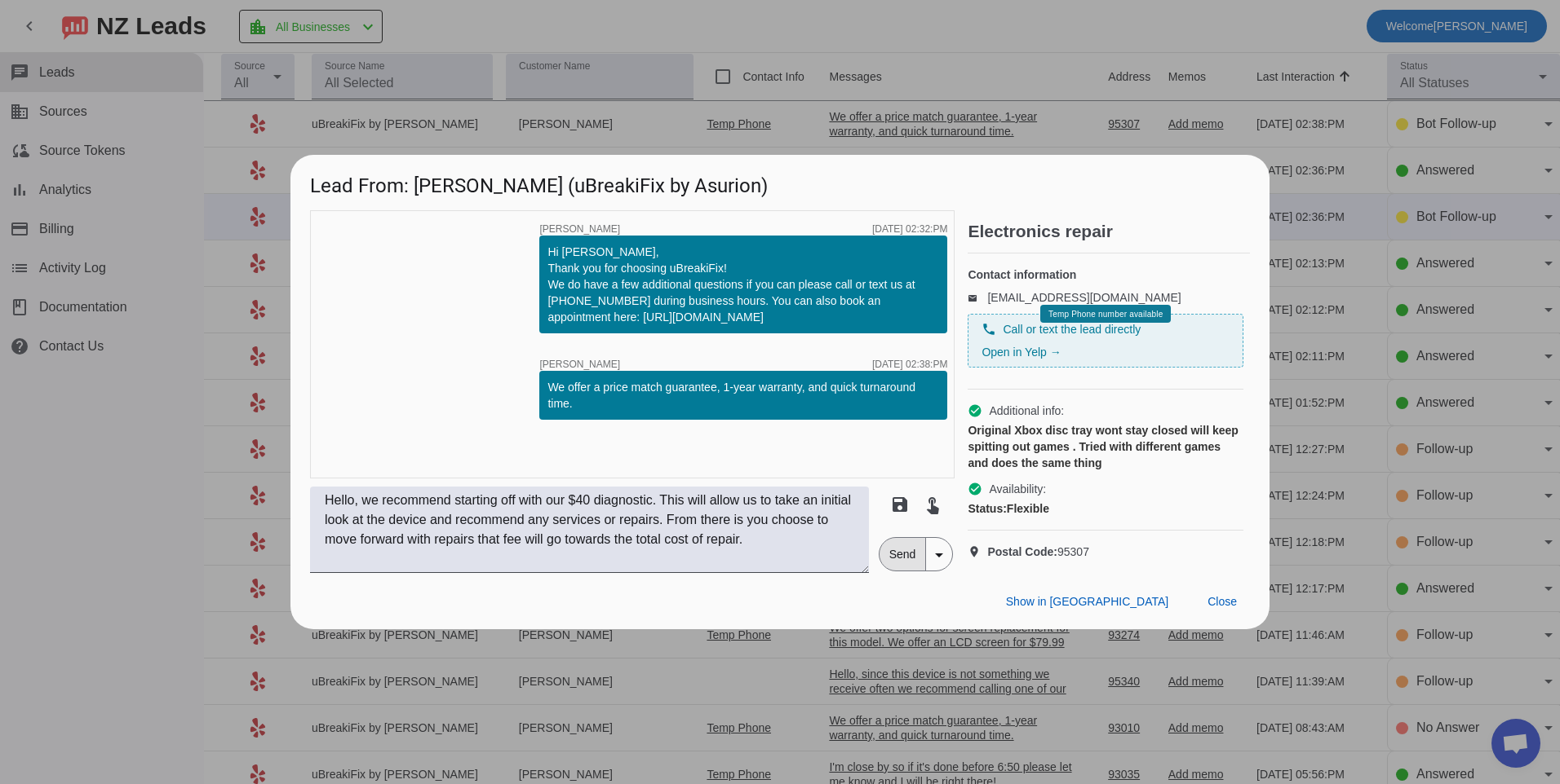
click at [892, 571] on span "Send" at bounding box center [903, 554] width 46 height 33
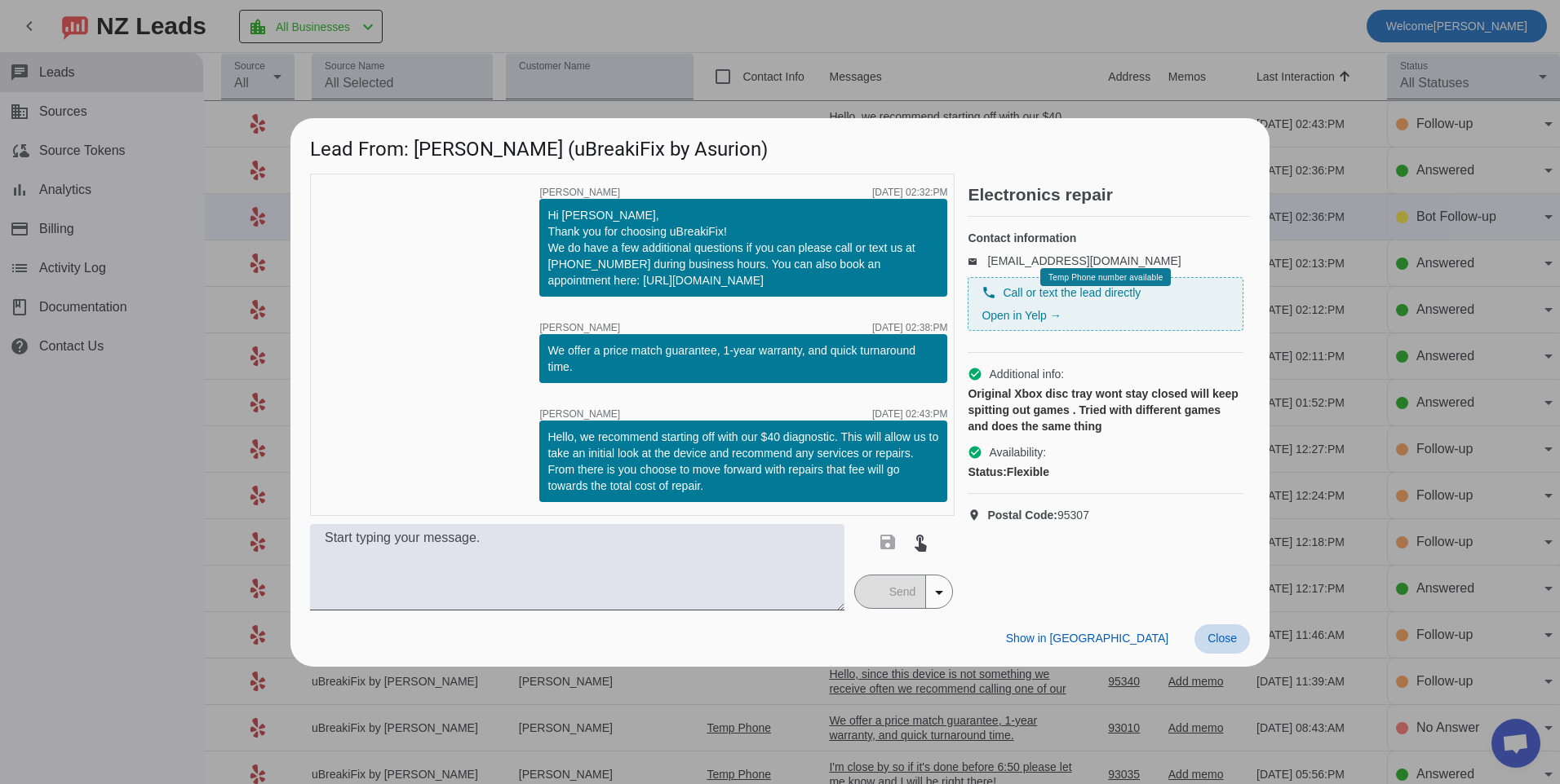
click at [1216, 640] on span "Close" at bounding box center [1222, 638] width 29 height 13
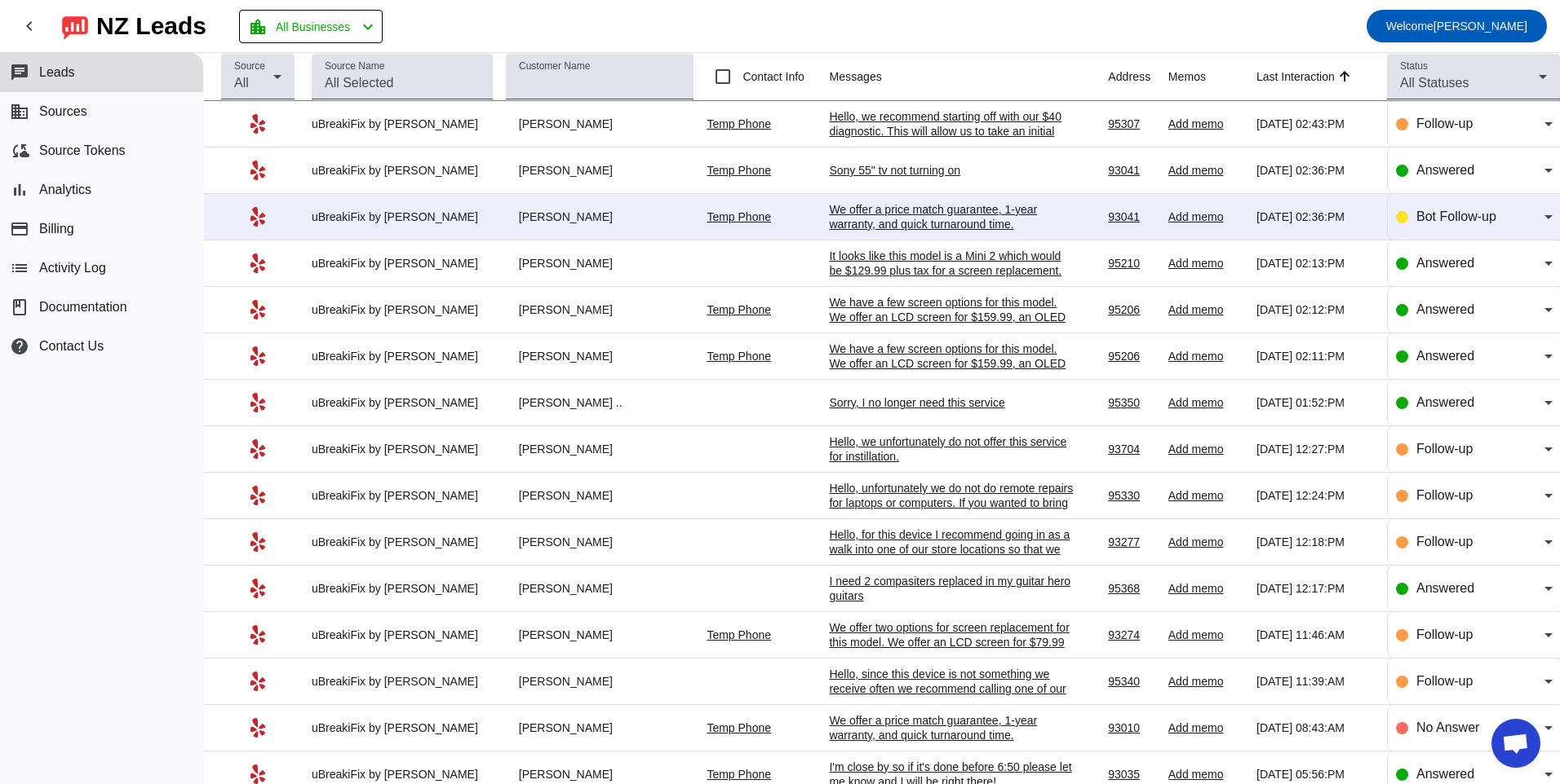
click at [850, 209] on div "We offer a price match guarantee, 1-year warranty, and quick turnaround time.​" at bounding box center [951, 216] width 245 height 29
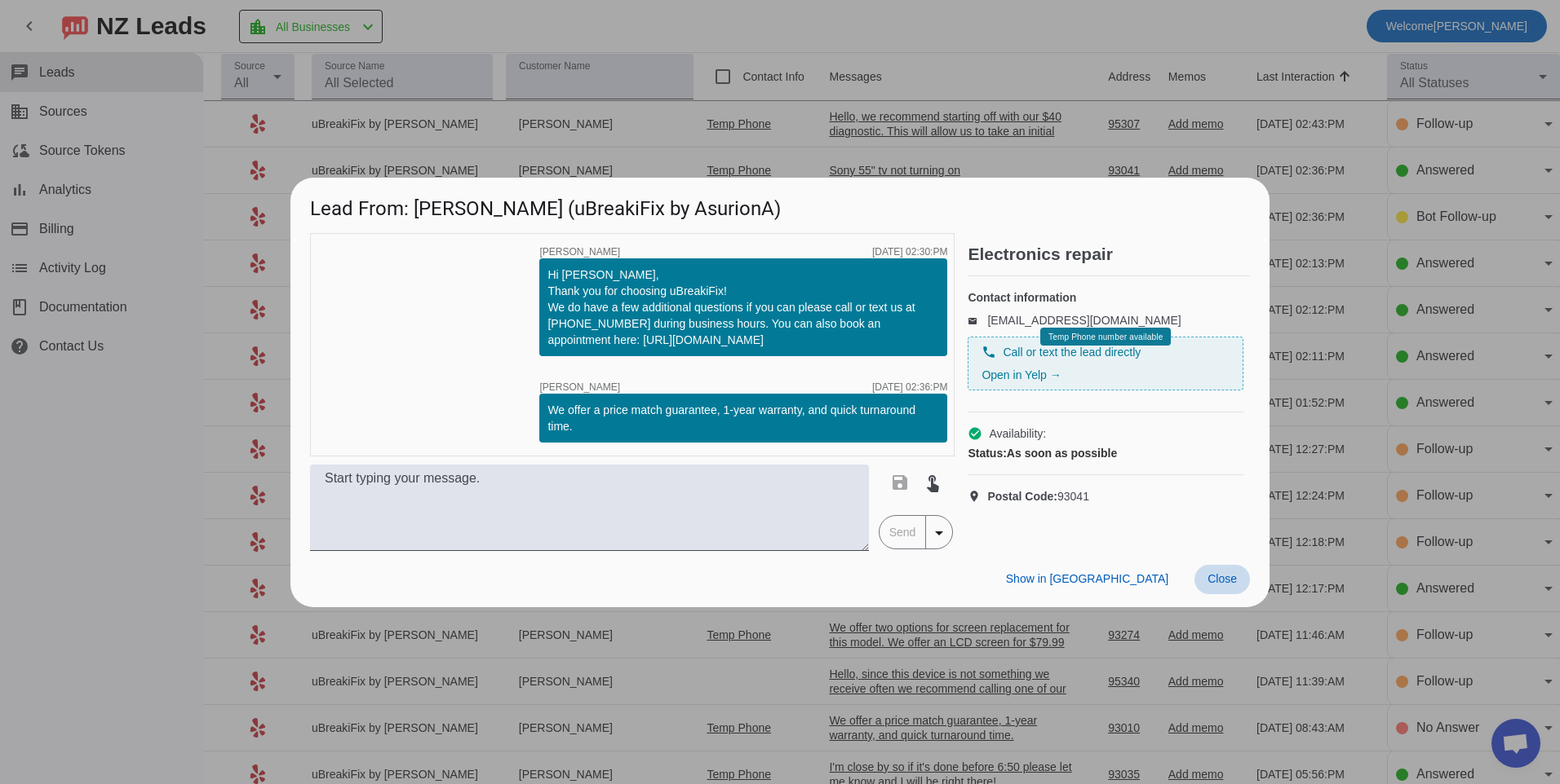
click at [1218, 582] on span "Close" at bounding box center [1222, 579] width 29 height 13
